Goal: Find specific page/section

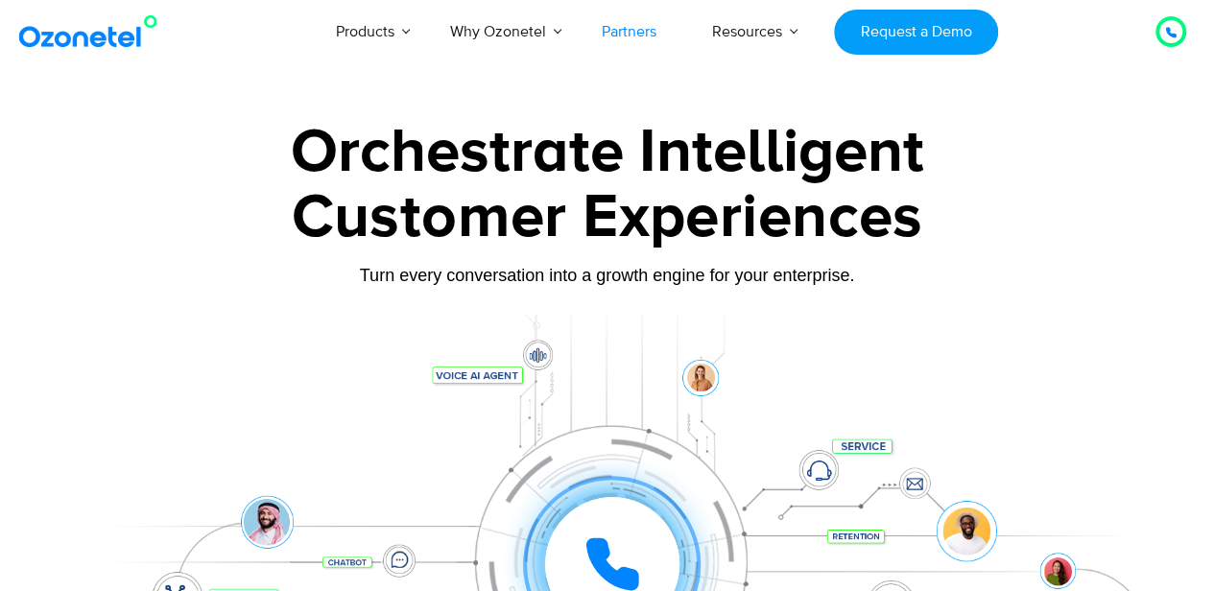
click at [643, 23] on link "Partners" at bounding box center [629, 31] width 110 height 63
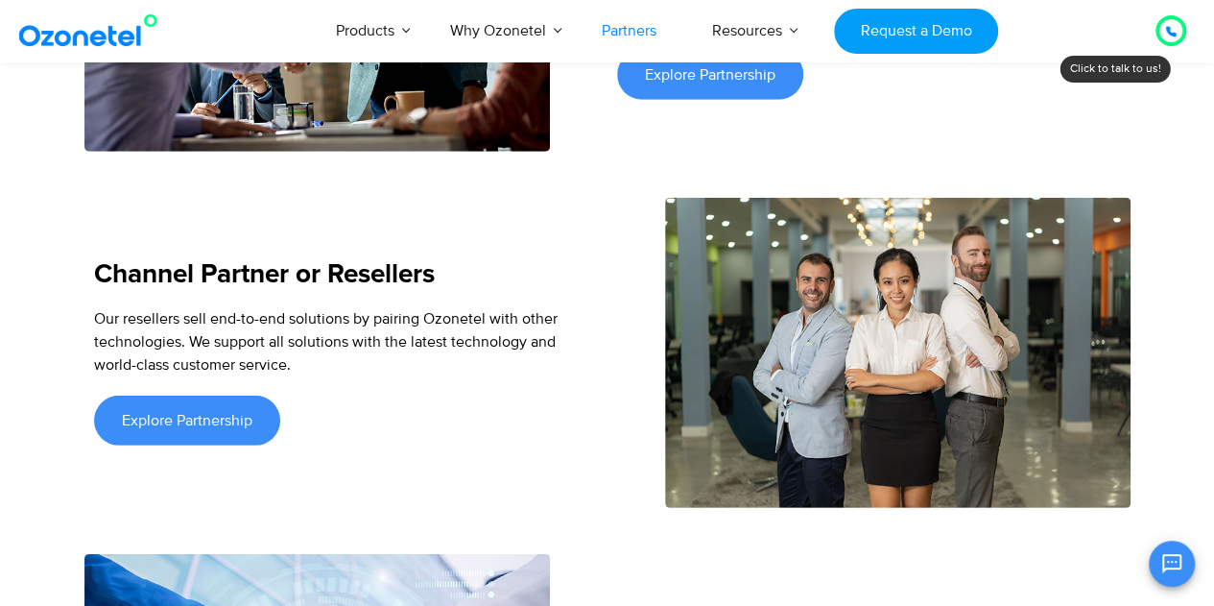
scroll to position [2699, 0]
